Goal: Navigation & Orientation: Find specific page/section

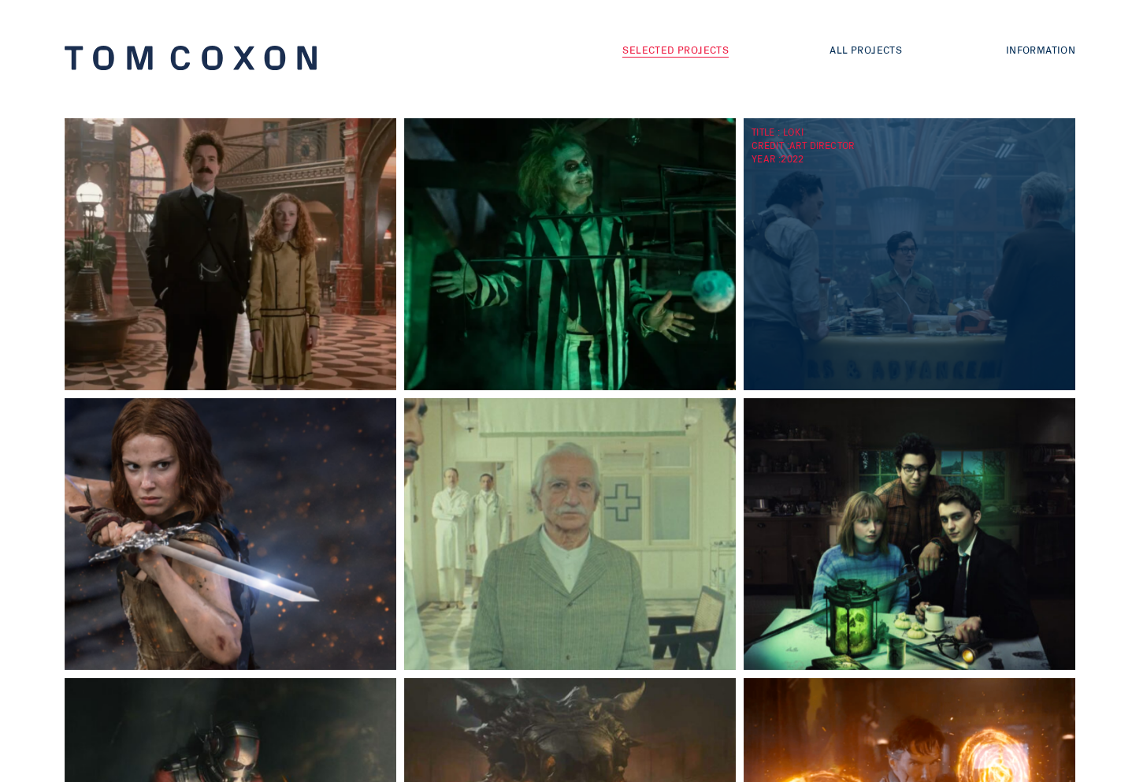
click at [808, 307] on div "TITLE : Loki CREDIT : Art Director YEAR : 2022" at bounding box center [914, 254] width 340 height 272
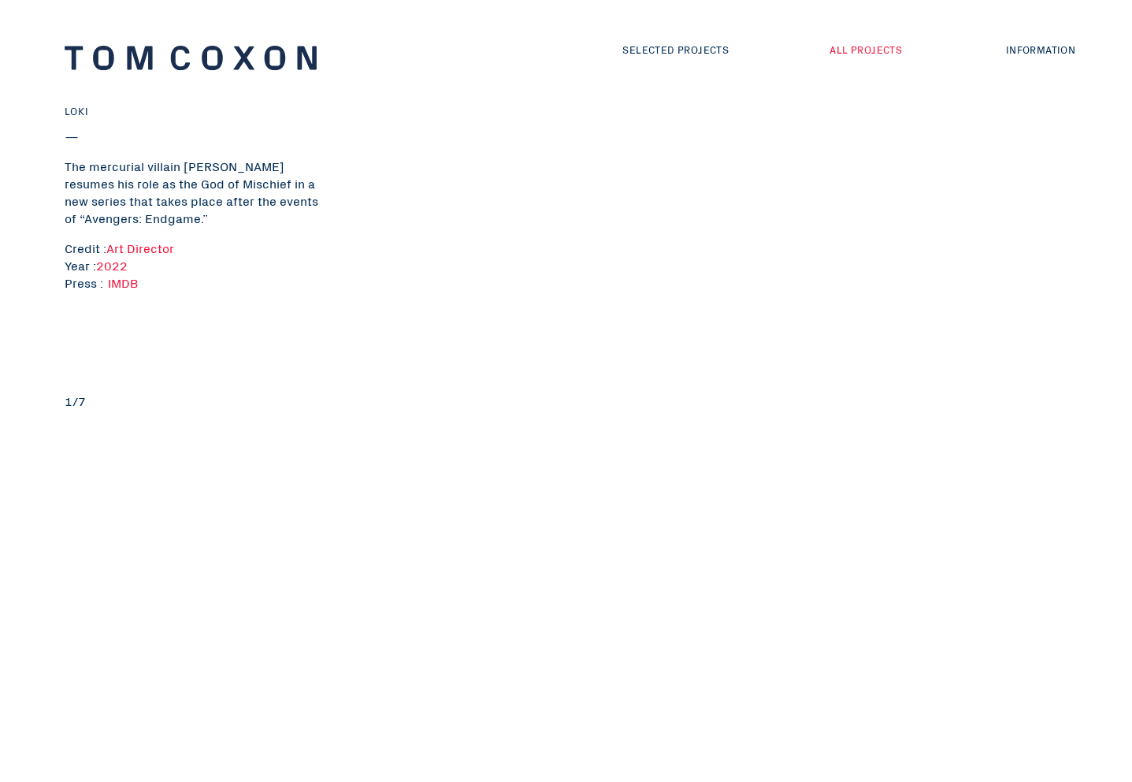
click at [889, 51] on link "All Projects" at bounding box center [866, 49] width 72 height 15
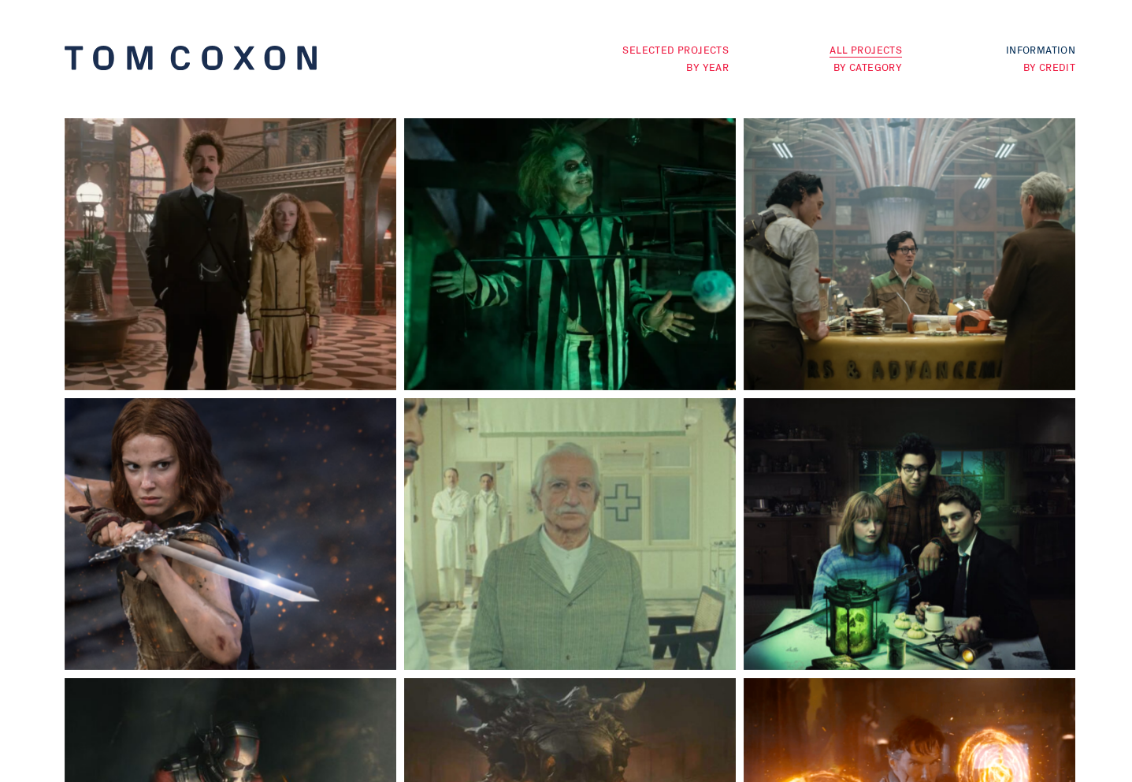
click at [696, 45] on link "Selected Projects" at bounding box center [675, 49] width 106 height 15
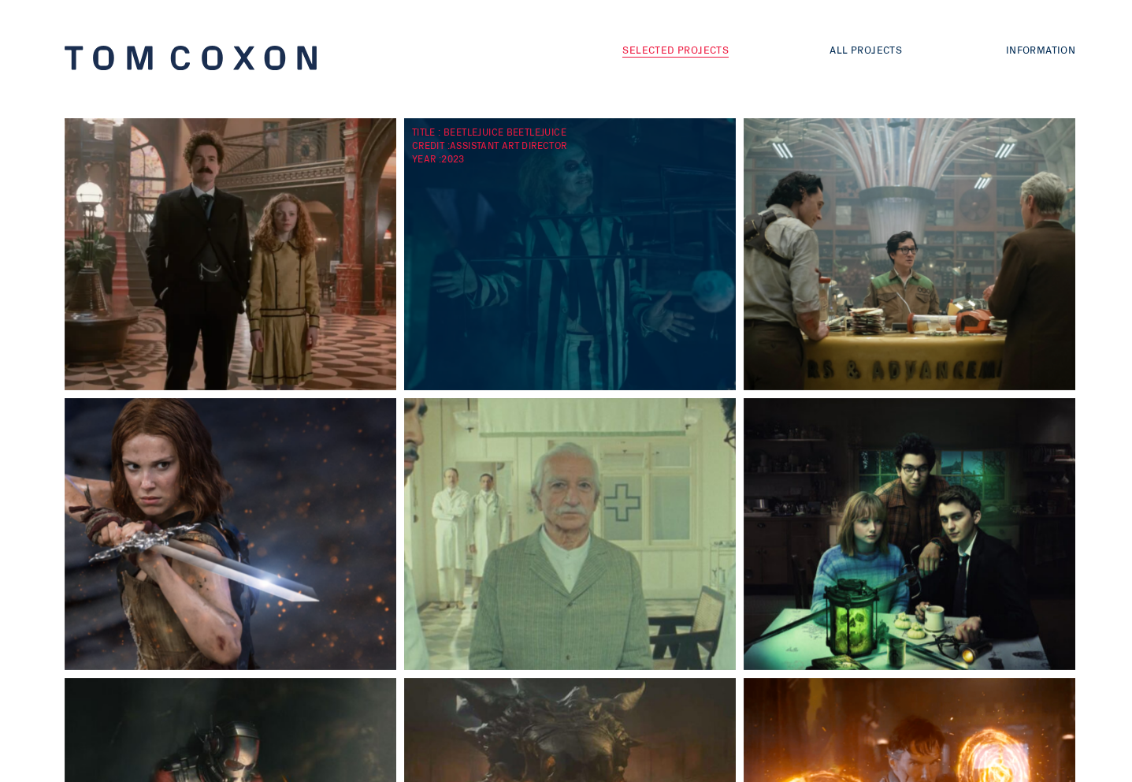
scroll to position [199, 0]
